Goal: Information Seeking & Learning: Learn about a topic

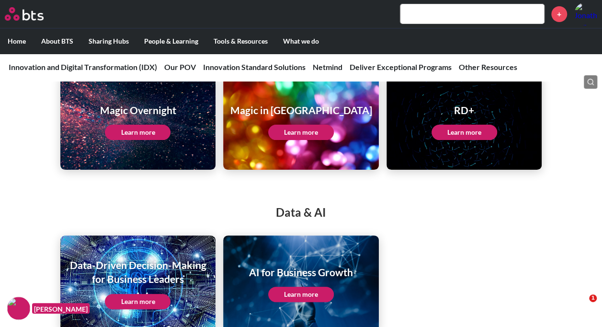
scroll to position [1820, 0]
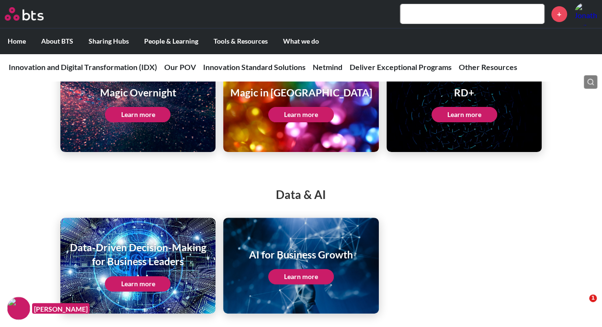
click at [297, 269] on link "Learn more" at bounding box center [301, 276] width 66 height 15
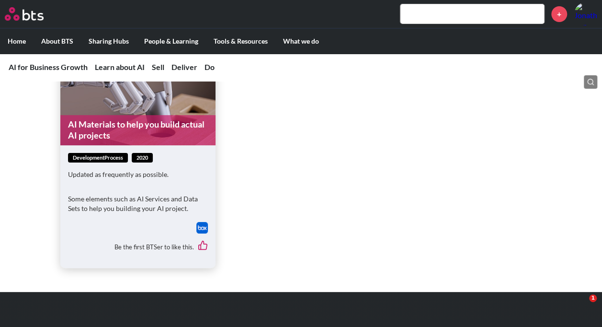
scroll to position [1837, 0]
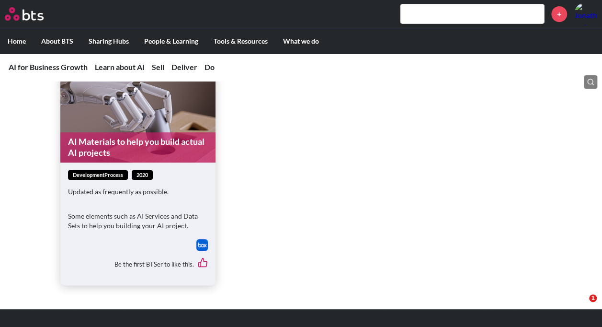
click at [204, 246] on img at bounding box center [201, 244] width 11 height 11
